Goal: Find specific page/section: Find specific page/section

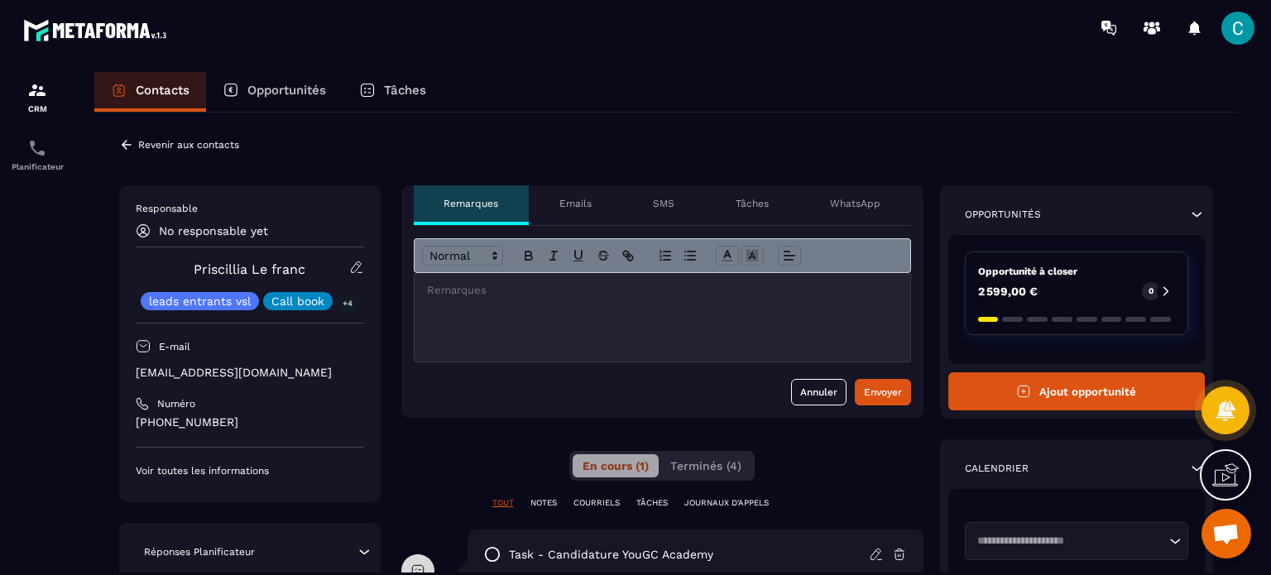
click at [281, 99] on div "Opportunités" at bounding box center [274, 92] width 137 height 40
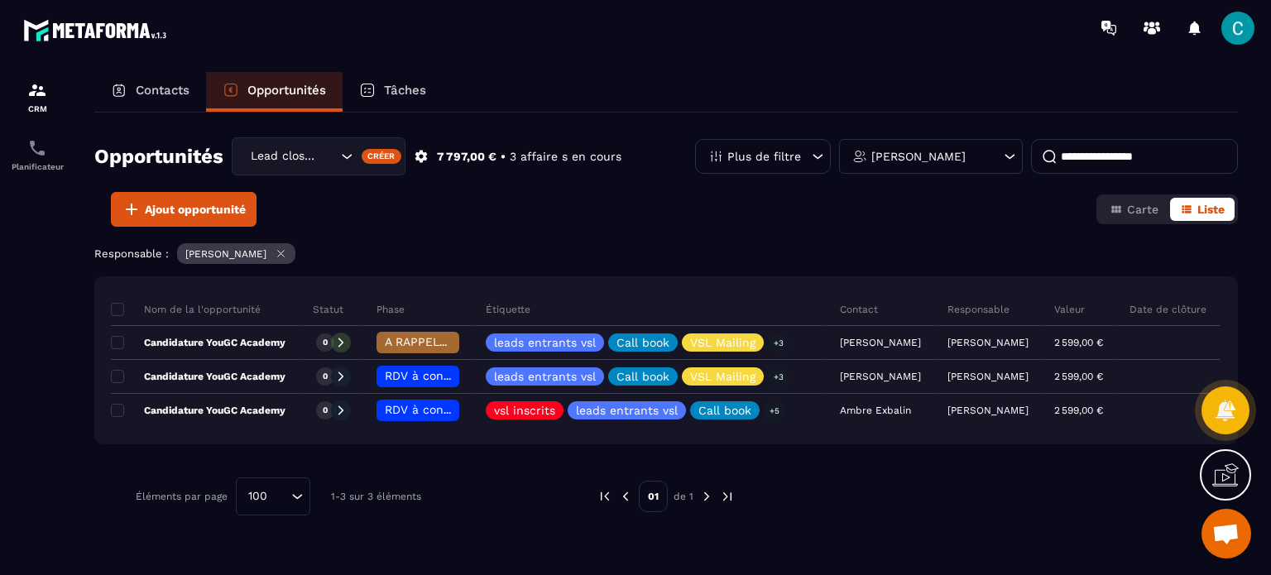
click at [122, 90] on icon at bounding box center [119, 90] width 17 height 17
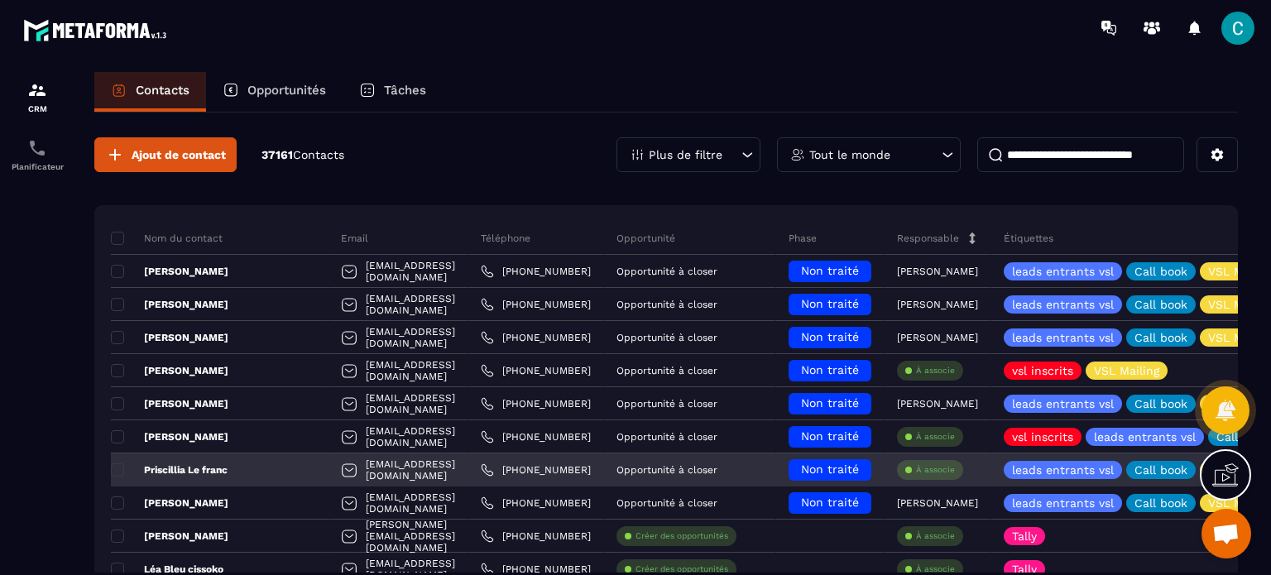
click at [202, 469] on p "Priscillia Le franc" at bounding box center [169, 469] width 117 height 13
